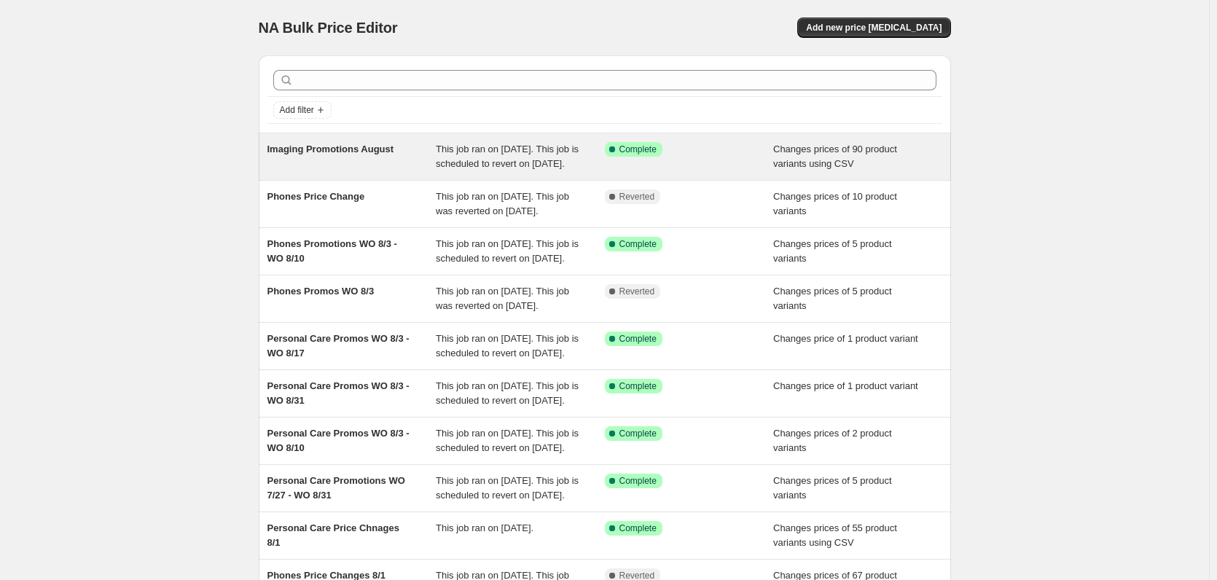
click at [356, 171] on div "Imaging Promotions August" at bounding box center [351, 156] width 169 height 29
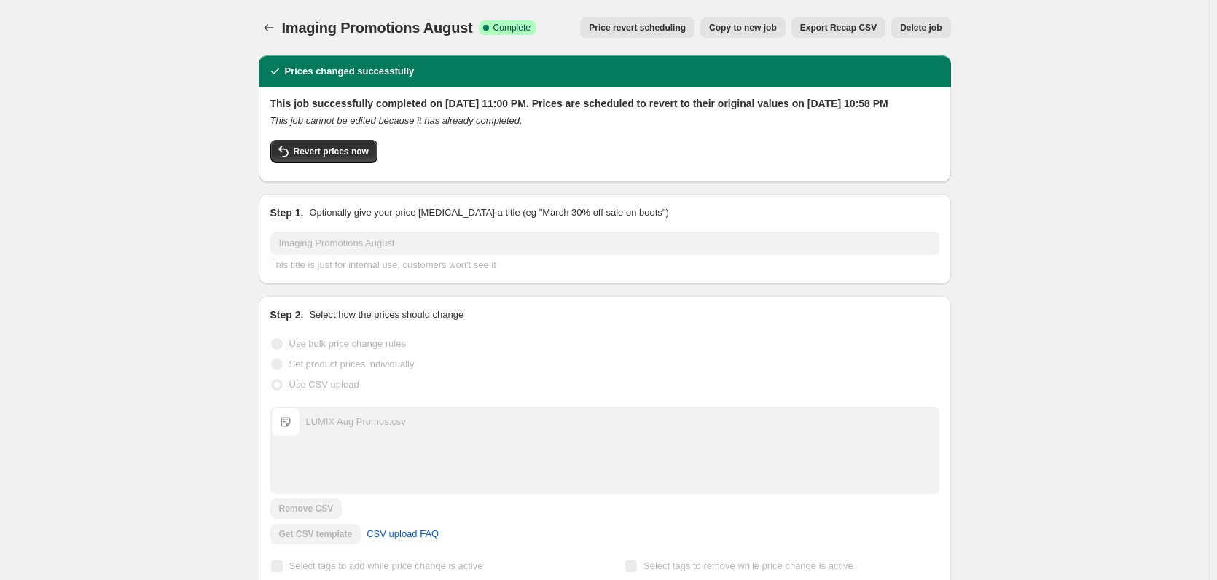
click at [863, 34] on button "Export Recap CSV" at bounding box center [838, 27] width 94 height 20
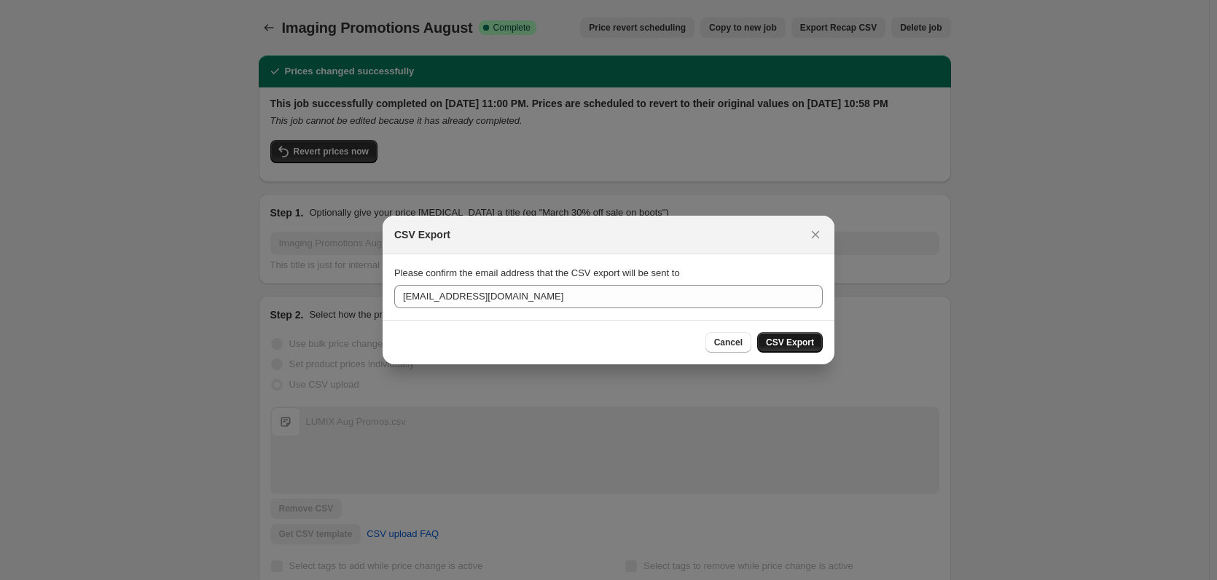
click at [769, 342] on button "CSV Export" at bounding box center [790, 342] width 66 height 20
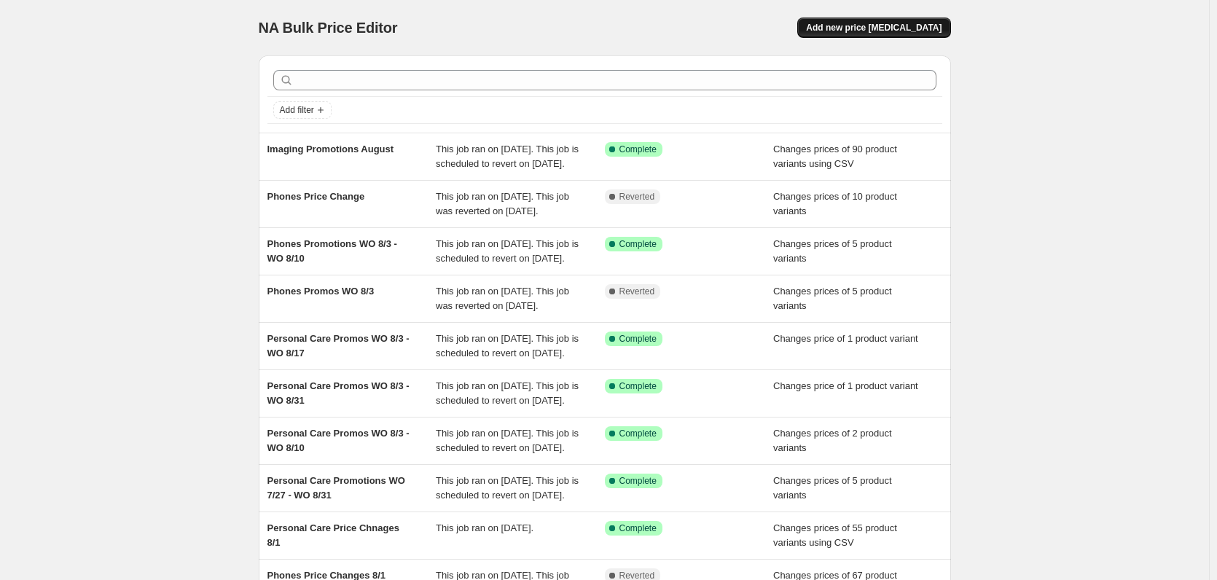
click at [856, 26] on span "Add new price [MEDICAL_DATA]" at bounding box center [874, 28] width 136 height 12
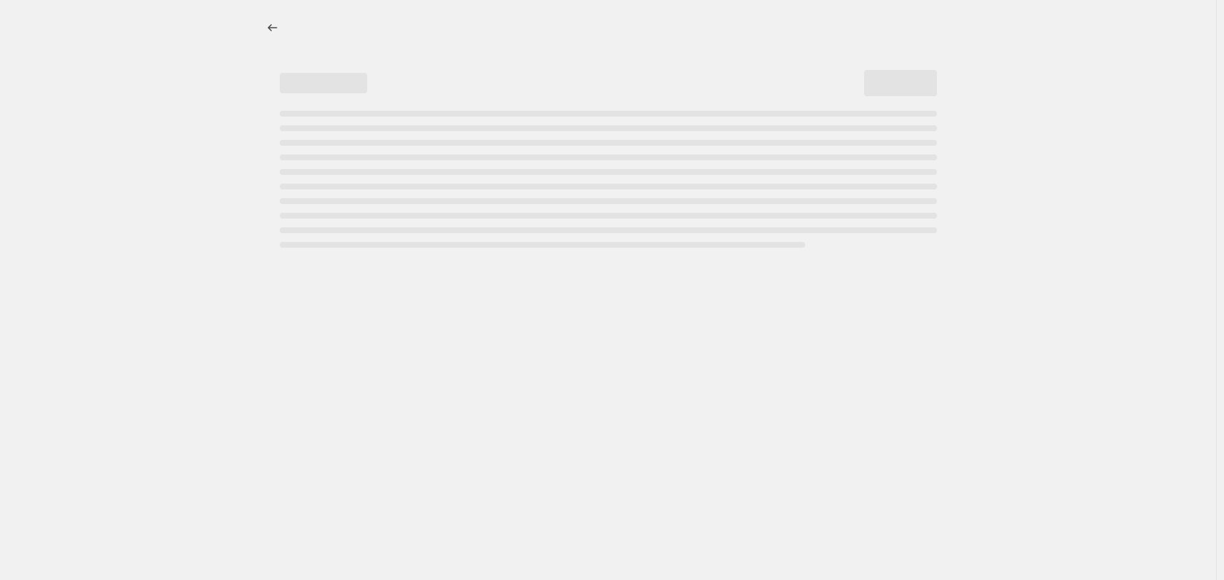
select select "percentage"
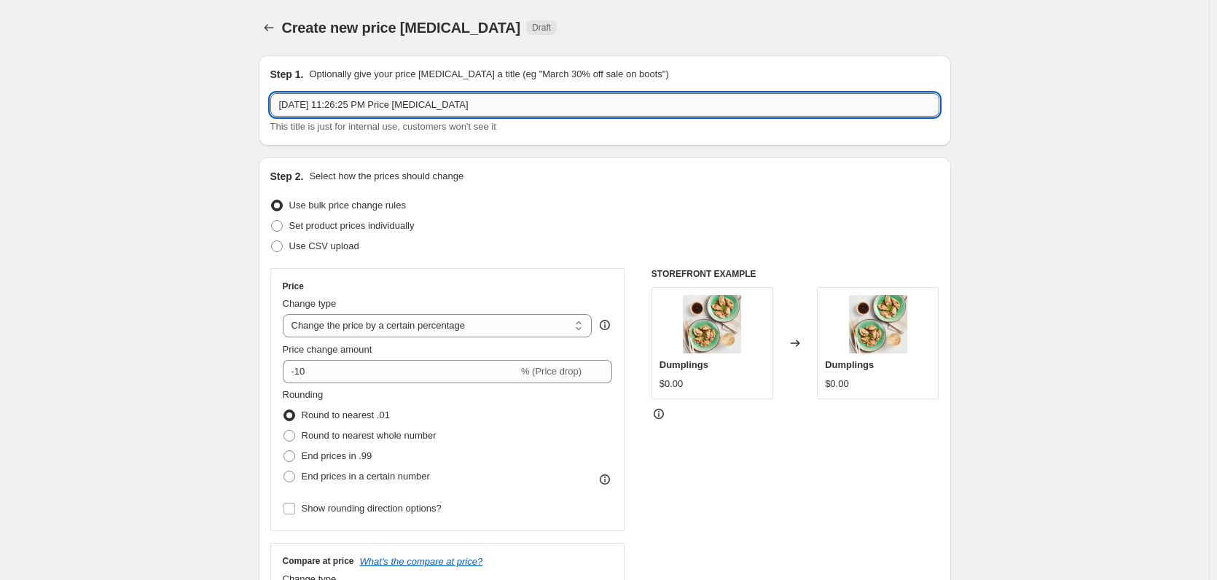
click at [425, 106] on input "[DATE] 11:26:25 PM Price [MEDICAL_DATA]" at bounding box center [604, 104] width 669 height 23
paste input "TV Promotions WO 8/3 - WO 8/10"
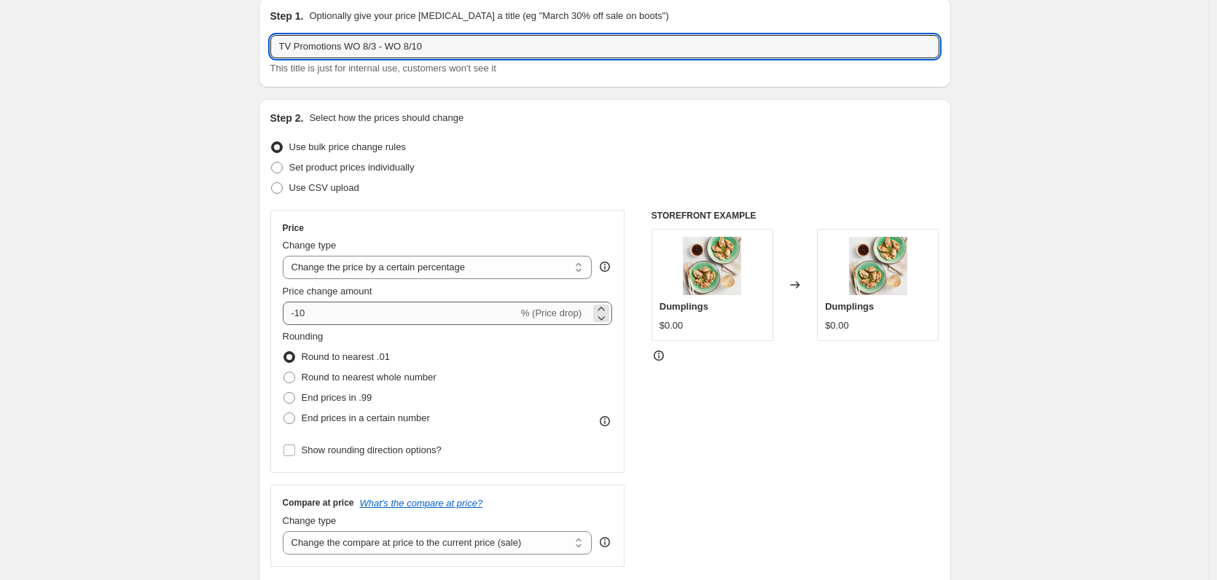
scroll to position [146, 0]
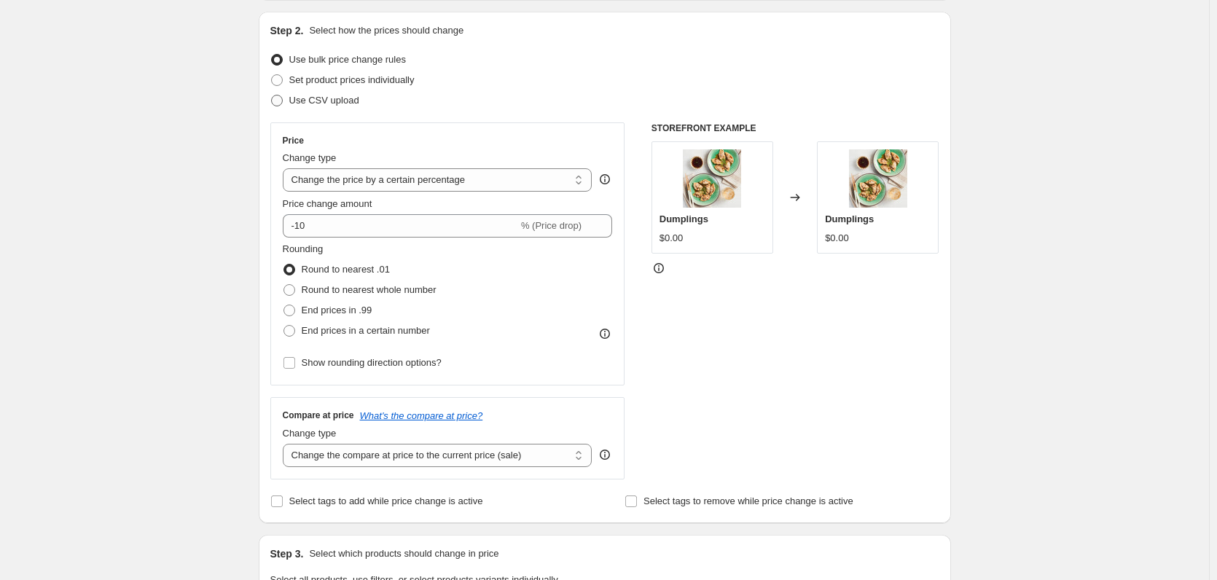
type input "TV Promotions WO 8/3 - WO 8/10"
click at [329, 96] on span "Use CSV upload" at bounding box center [324, 100] width 70 height 11
click at [272, 95] on input "Use CSV upload" at bounding box center [271, 95] width 1 height 1
radio input "true"
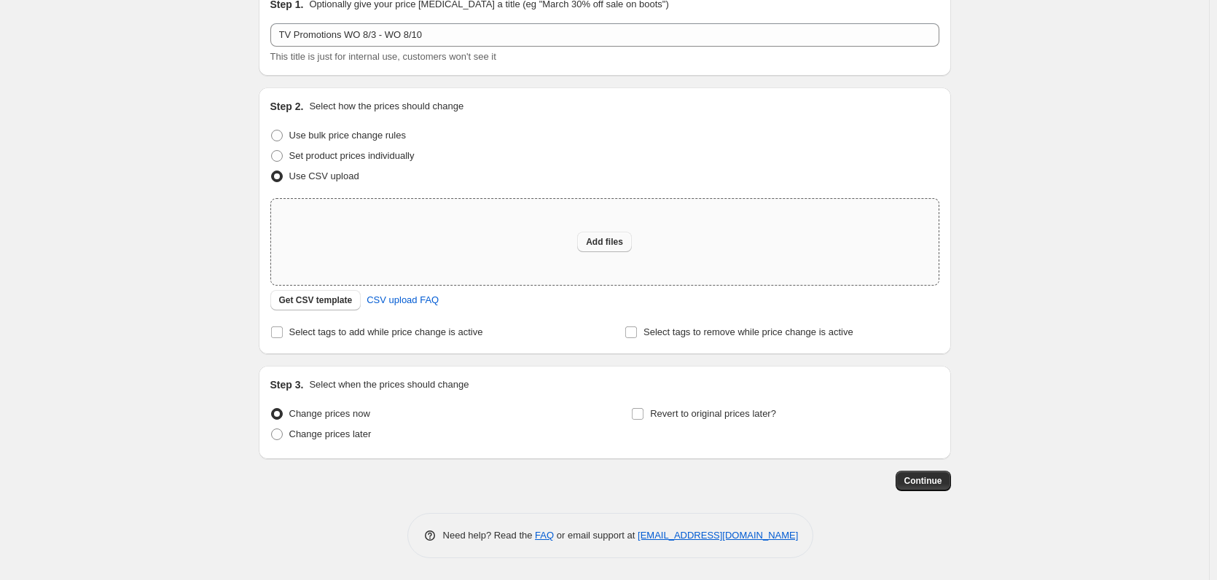
click at [609, 236] on button "Add files" at bounding box center [604, 242] width 55 height 20
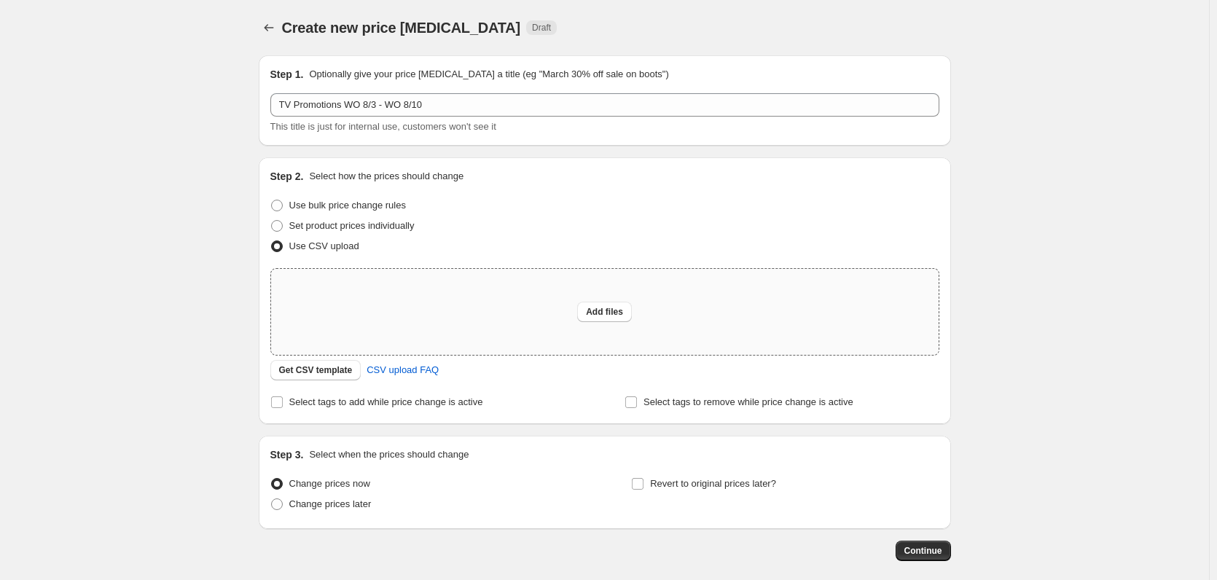
click at [646, 303] on div "Add files" at bounding box center [604, 312] width 667 height 86
type input "C:\fakepath\TV Promotions WO 8.3 - WO 8.10.csv"
click at [635, 332] on div "Add files" at bounding box center [604, 312] width 667 height 86
type input "C:\fakepath\TV Promotions WO 8.3 - WO 8.10.csv"
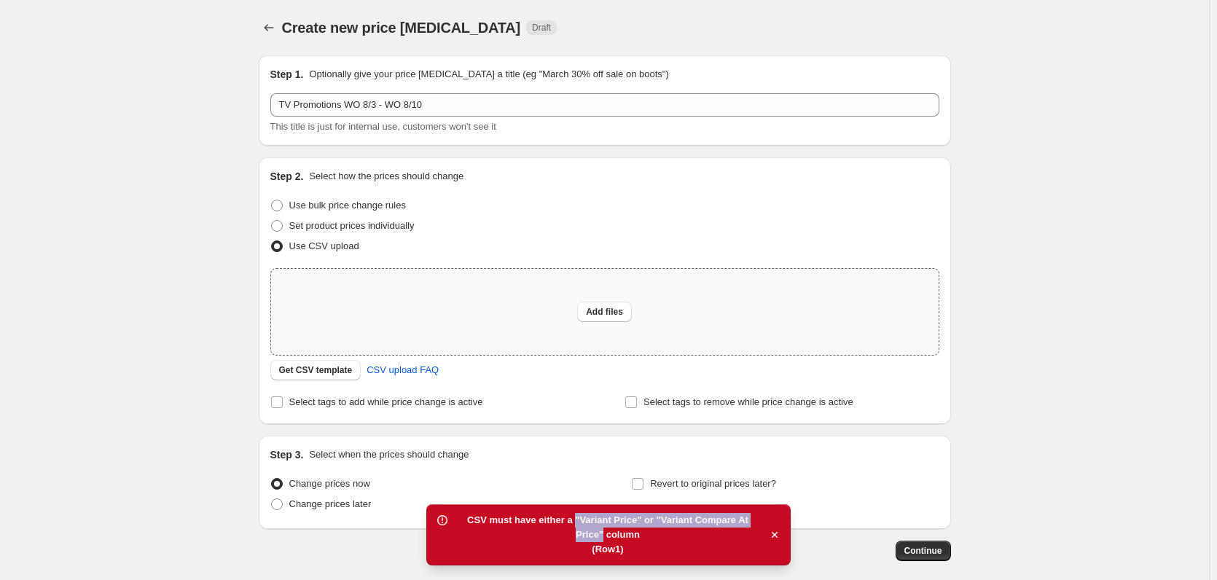
copy div ""Variant Price" or "Variant Compare At Price""
drag, startPoint x: 584, startPoint y: 520, endPoint x: 760, endPoint y: 515, distance: 175.7
click at [760, 515] on div "CSV must have either a "Variant Price" or "Variant Compare At Price" column" at bounding box center [607, 527] width 307 height 29
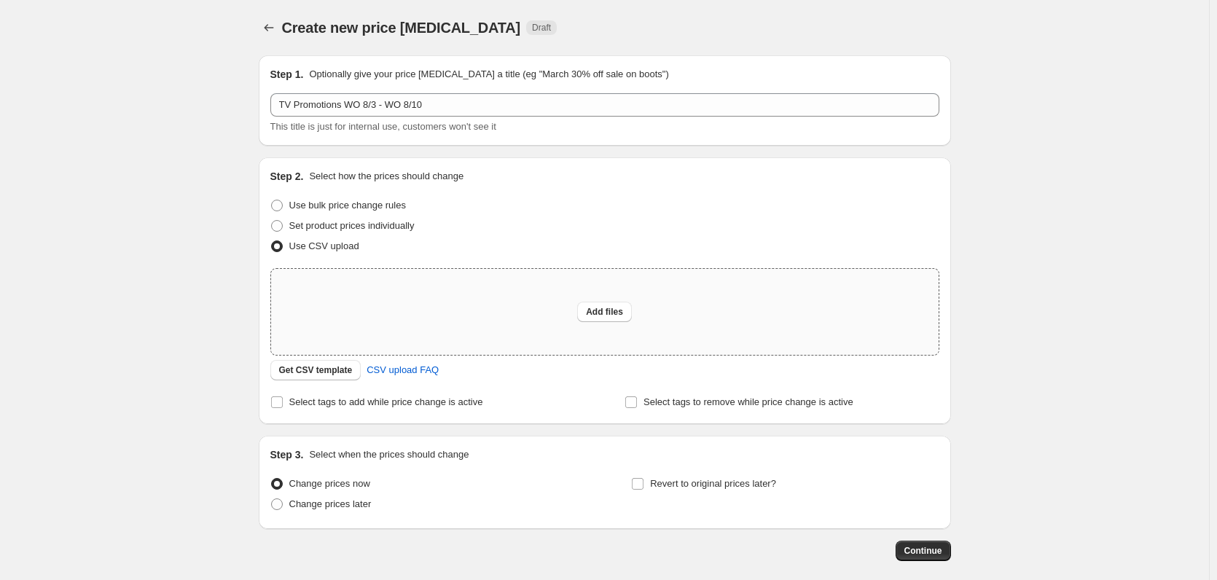
click at [572, 285] on div "Add files" at bounding box center [604, 312] width 667 height 86
type input "C:\fakepath\TV Promotions WO 8.3 - WO 8.10.csv"
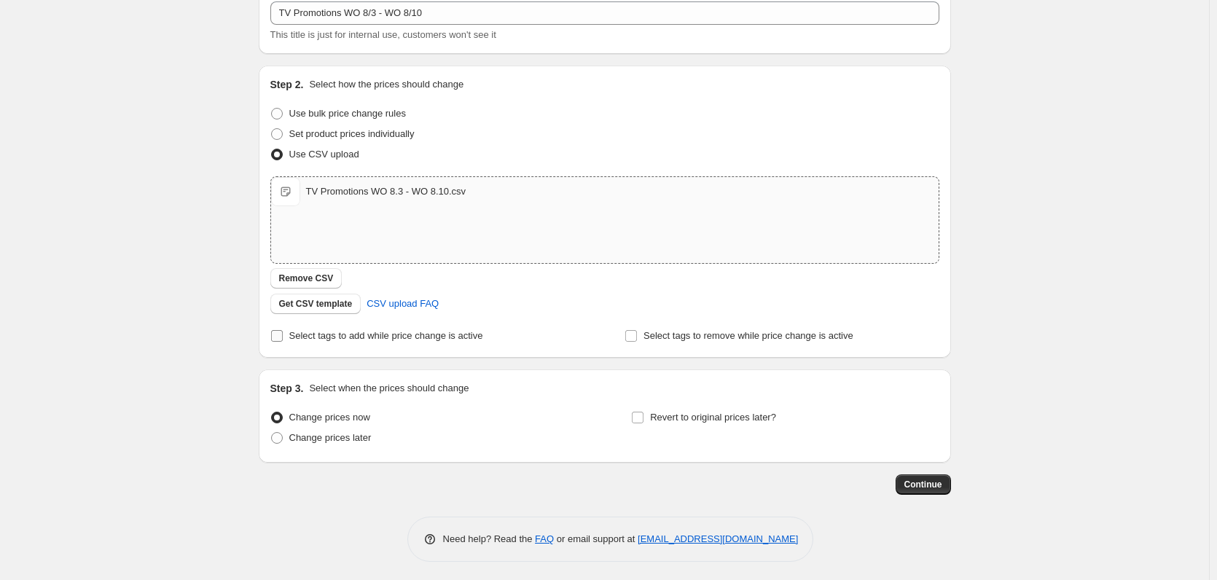
scroll to position [95, 0]
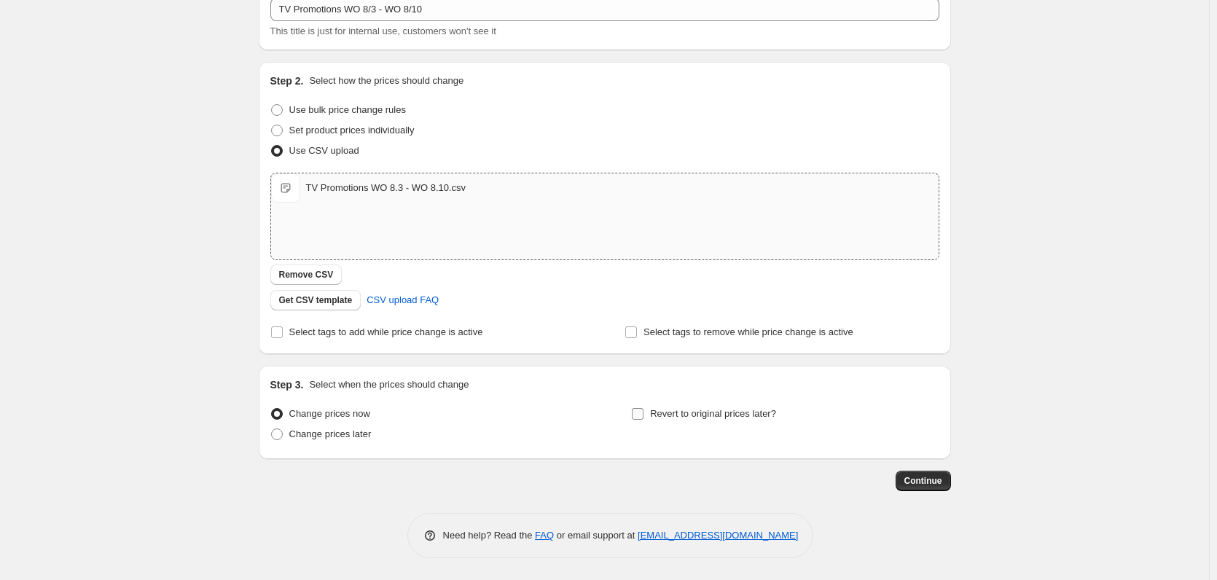
click at [660, 417] on span "Revert to original prices later?" at bounding box center [713, 413] width 126 height 11
click at [643, 417] on input "Revert to original prices later?" at bounding box center [638, 414] width 12 height 12
checkbox input "true"
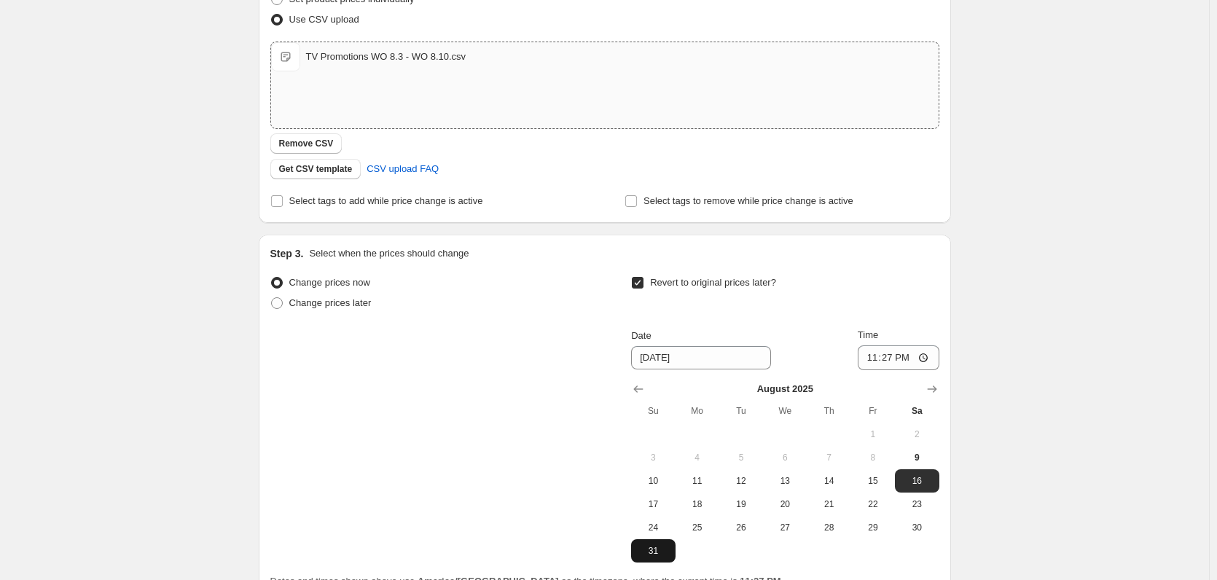
scroll to position [368, 0]
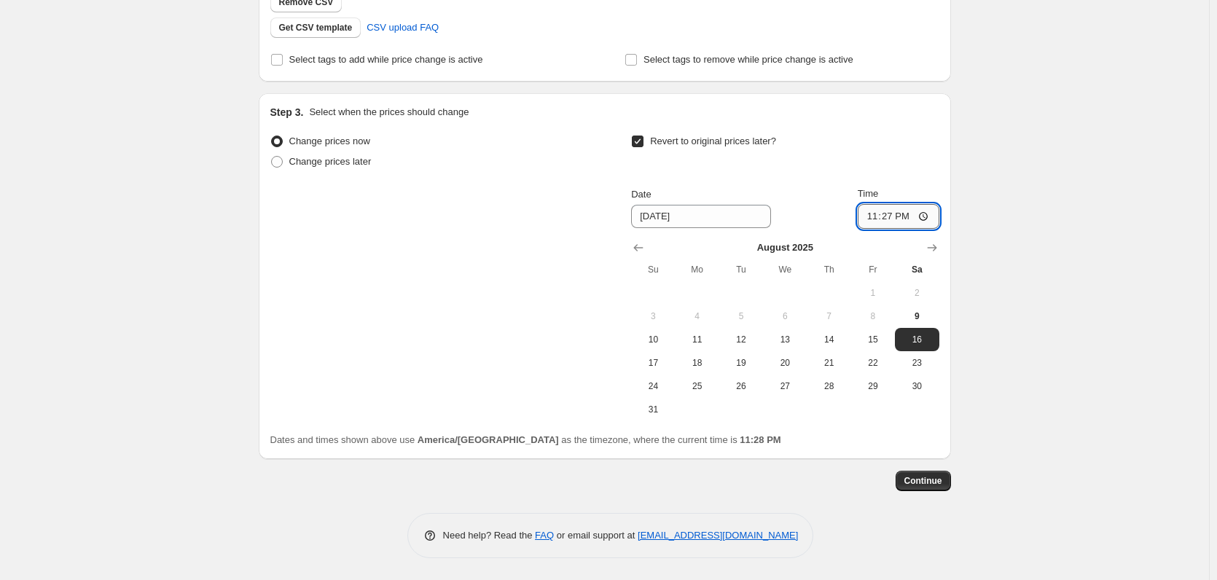
click at [872, 217] on input "23:27" at bounding box center [899, 216] width 82 height 25
type input "22:59"
click at [1140, 203] on div "Create new price [MEDICAL_DATA]. This page is ready Create new price [MEDICAL_D…" at bounding box center [604, 106] width 1209 height 948
click at [1102, 398] on div "Create new price [MEDICAL_DATA]. This page is ready Create new price [MEDICAL_D…" at bounding box center [604, 106] width 1209 height 948
click at [939, 480] on span "Continue" at bounding box center [923, 481] width 38 height 12
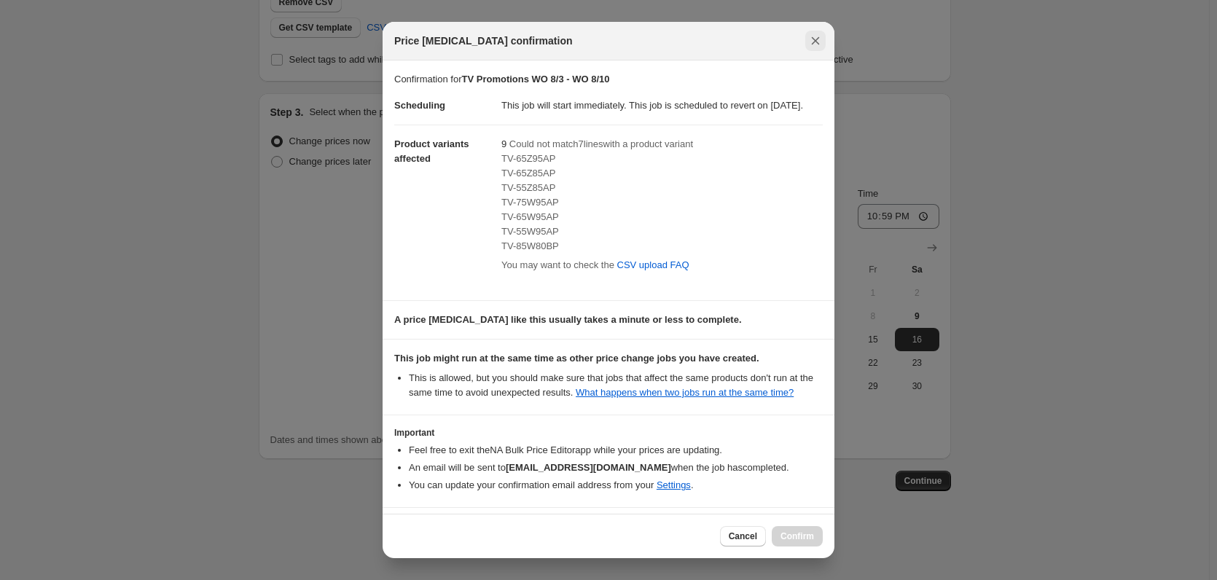
click at [817, 44] on icon "Close" at bounding box center [815, 41] width 15 height 15
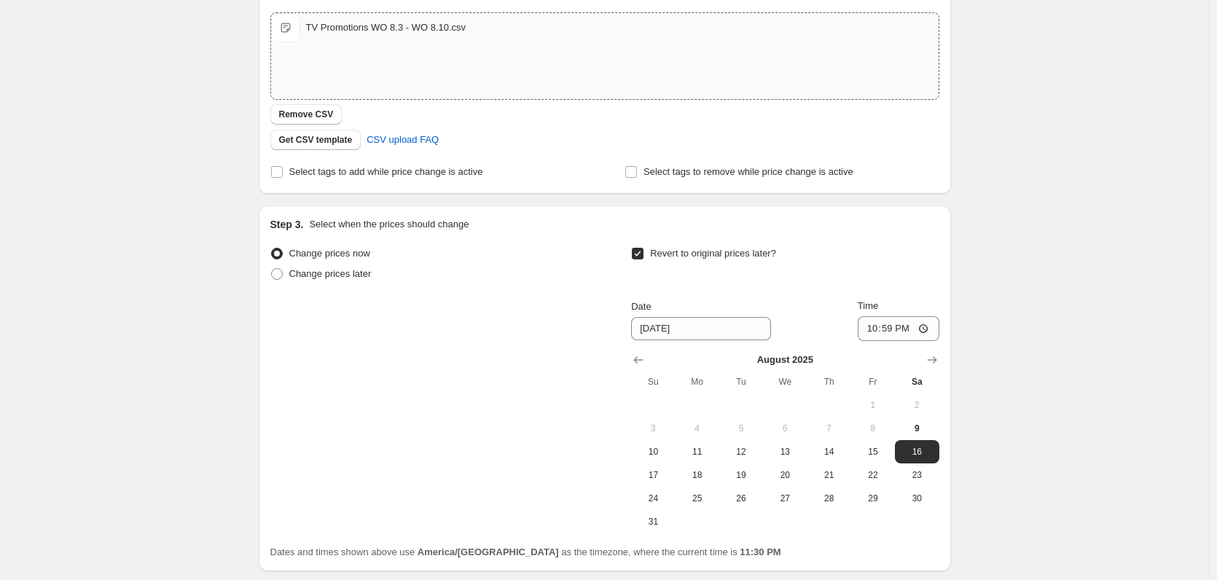
scroll to position [149, 0]
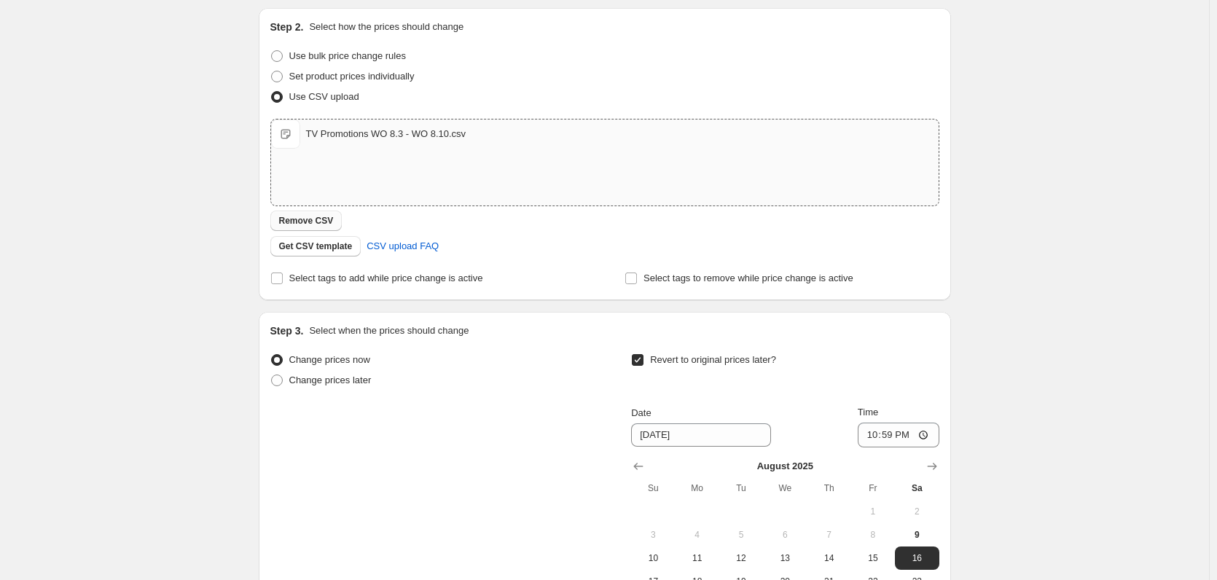
click at [326, 224] on span "Remove CSV" at bounding box center [306, 221] width 55 height 12
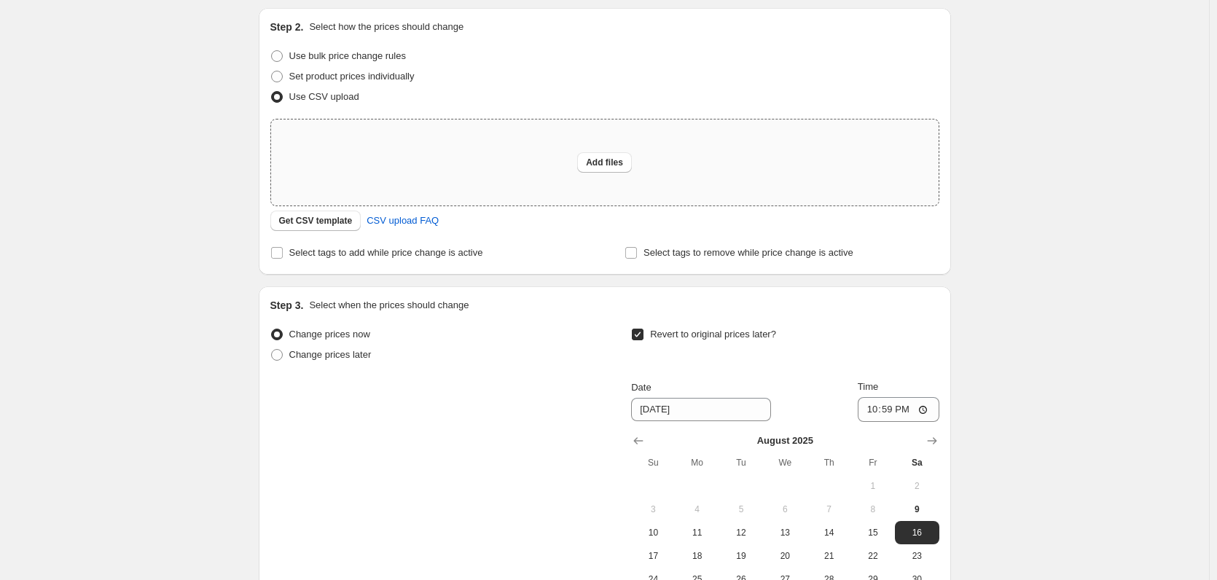
click at [599, 173] on div "Add files" at bounding box center [604, 163] width 667 height 86
type input "C:\fakepath\TV Promotions WO 8.3 - WO 8.10.csv"
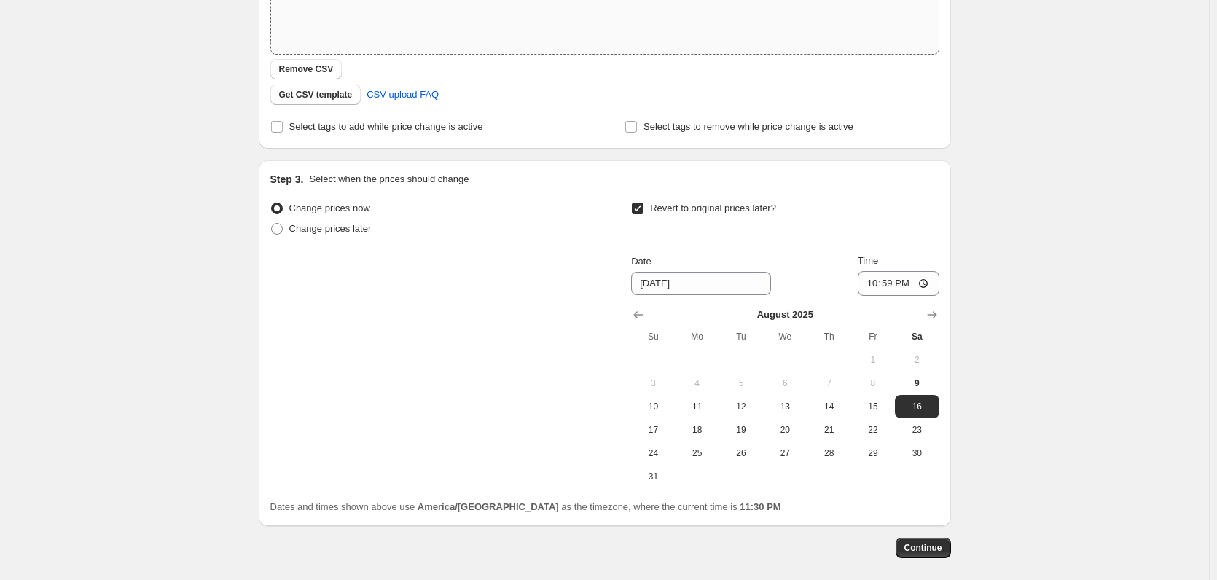
scroll to position [368, 0]
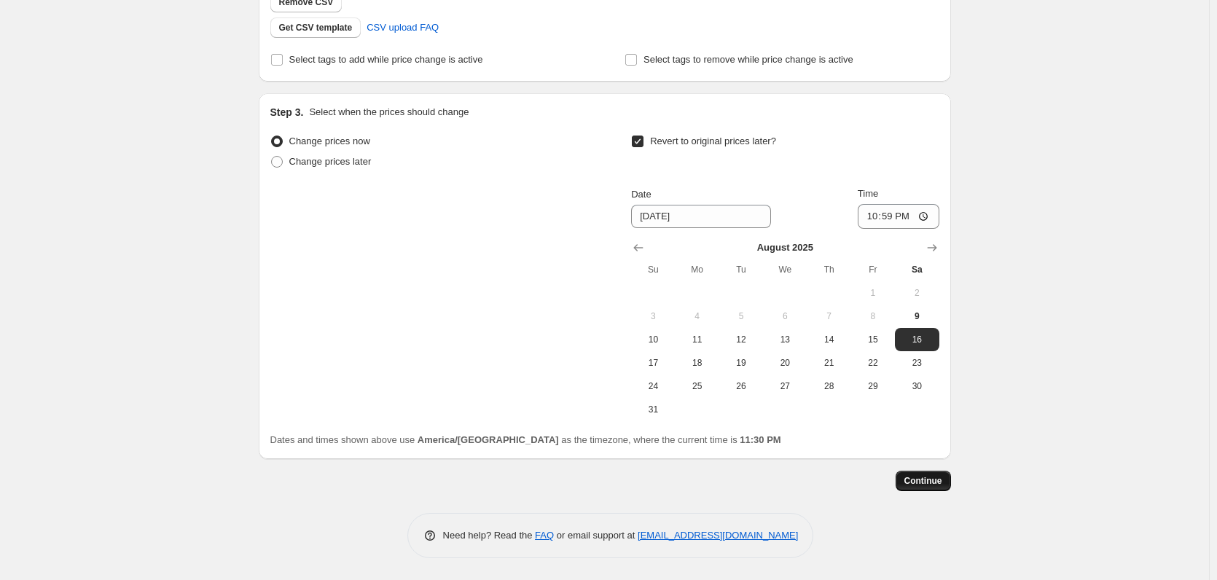
click at [920, 480] on span "Continue" at bounding box center [923, 481] width 38 height 12
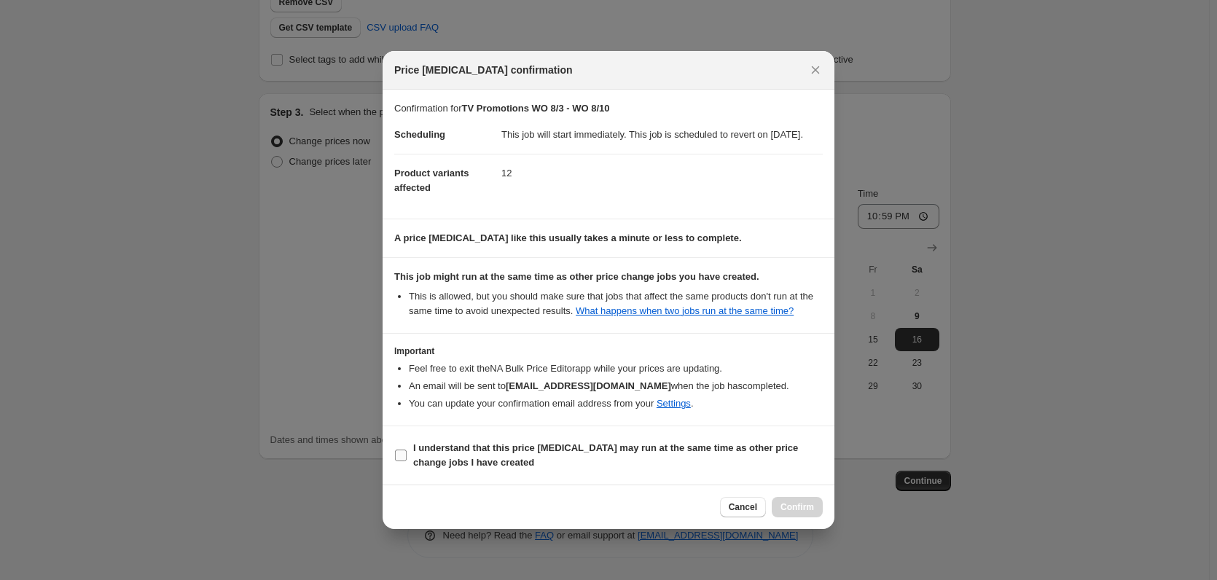
click at [396, 473] on label "I understand that this price [MEDICAL_DATA] may run at the same time as other p…" at bounding box center [608, 455] width 428 height 35
click at [396, 461] on input "I understand that this price [MEDICAL_DATA] may run at the same time as other p…" at bounding box center [401, 456] width 12 height 12
checkbox input "true"
click at [799, 513] on span "Confirm" at bounding box center [797, 507] width 34 height 12
